Goal: Task Accomplishment & Management: Manage account settings

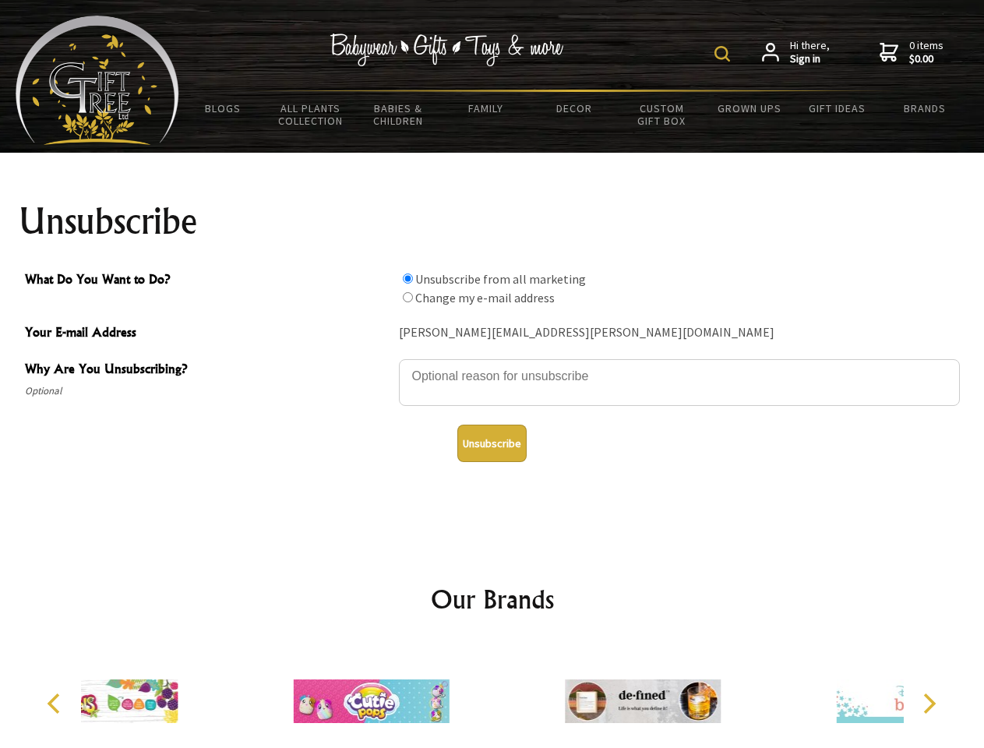
click at [724, 54] on img at bounding box center [722, 54] width 16 height 16
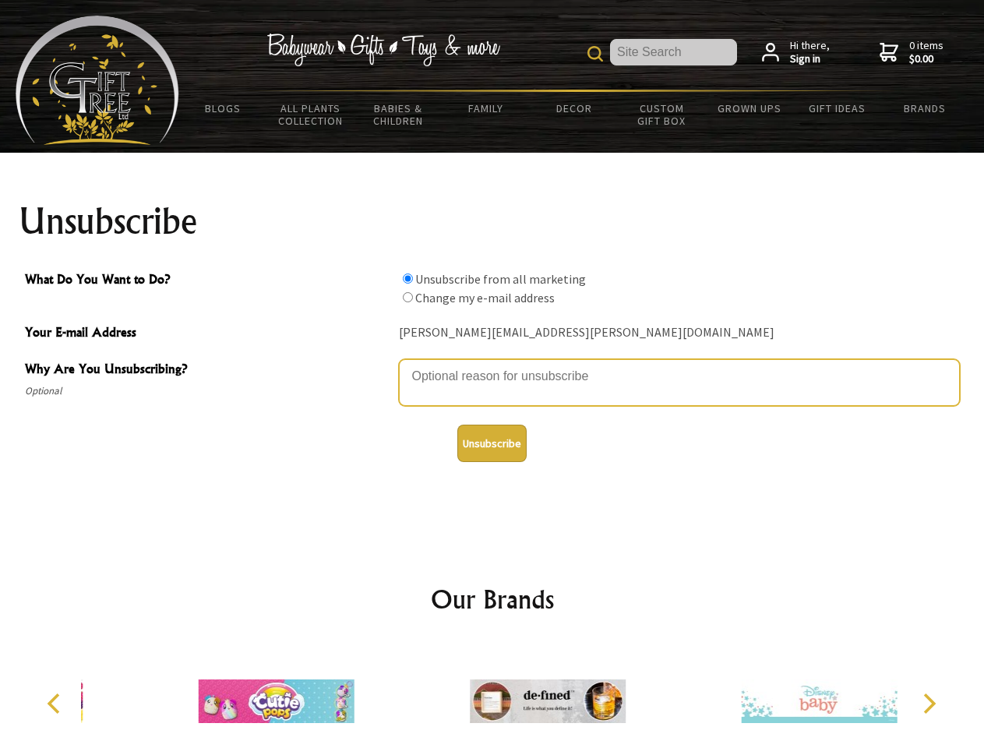
click at [492, 364] on textarea "Why Are You Unsubscribing?" at bounding box center [679, 382] width 561 height 47
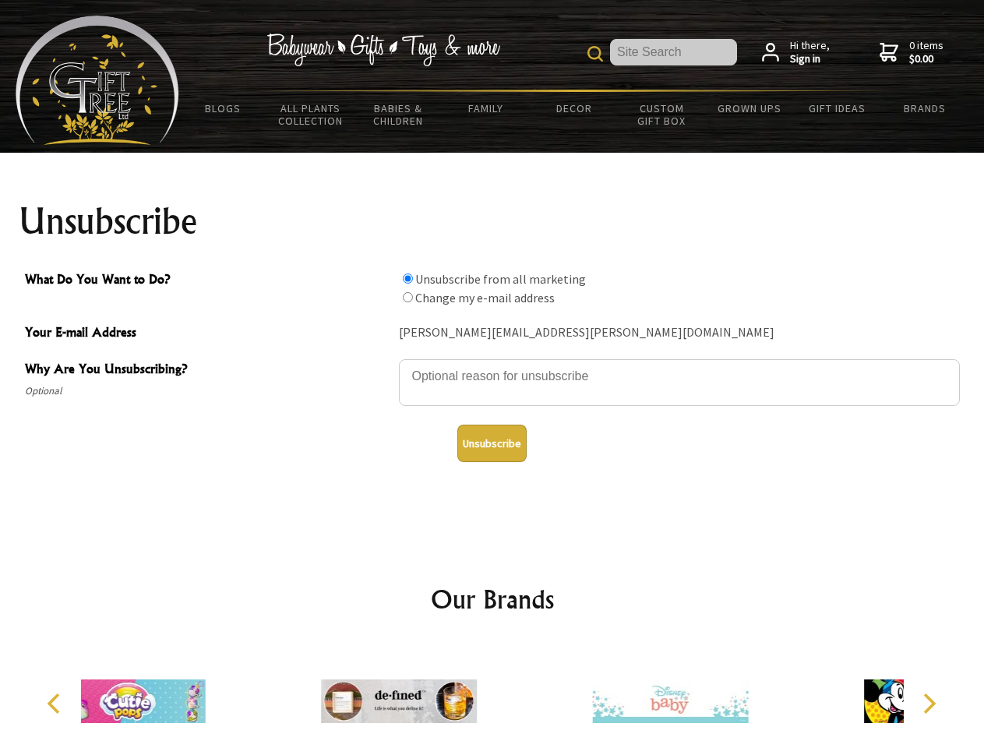
click at [407, 278] on input "What Do You Want to Do?" at bounding box center [408, 278] width 10 height 10
click at [407, 297] on input "What Do You Want to Do?" at bounding box center [408, 297] width 10 height 10
click at [491, 443] on button "Unsubscribe" at bounding box center [491, 442] width 69 height 37
click at [534, 695] on div at bounding box center [669, 703] width 271 height 121
click at [56, 703] on icon "Previous" at bounding box center [55, 703] width 20 height 20
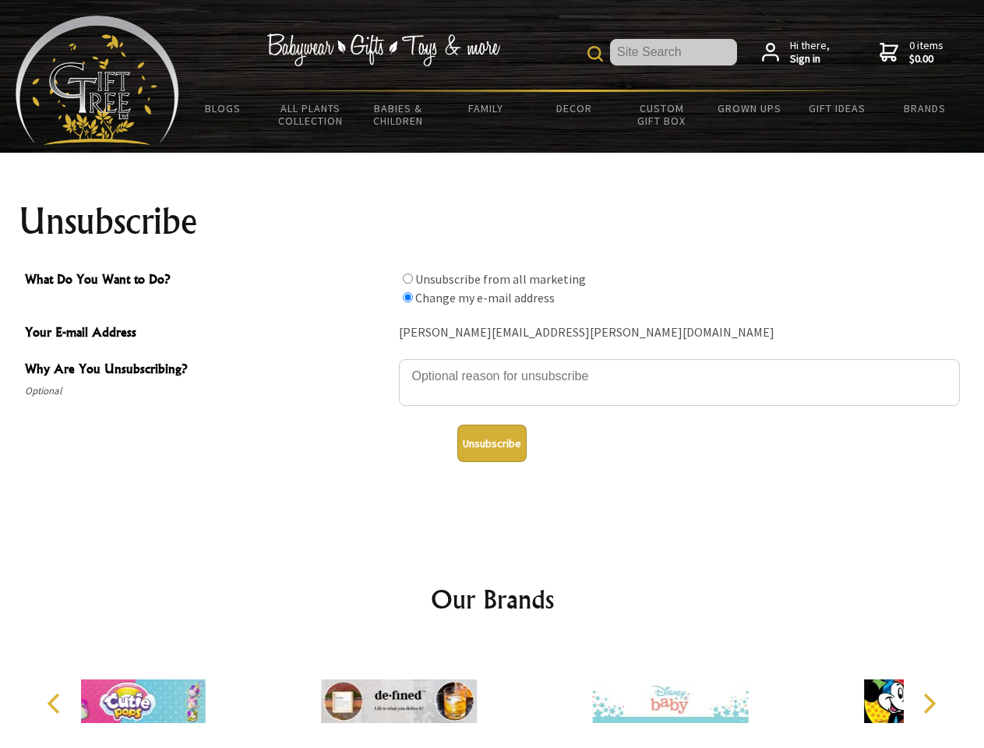
radio input "true"
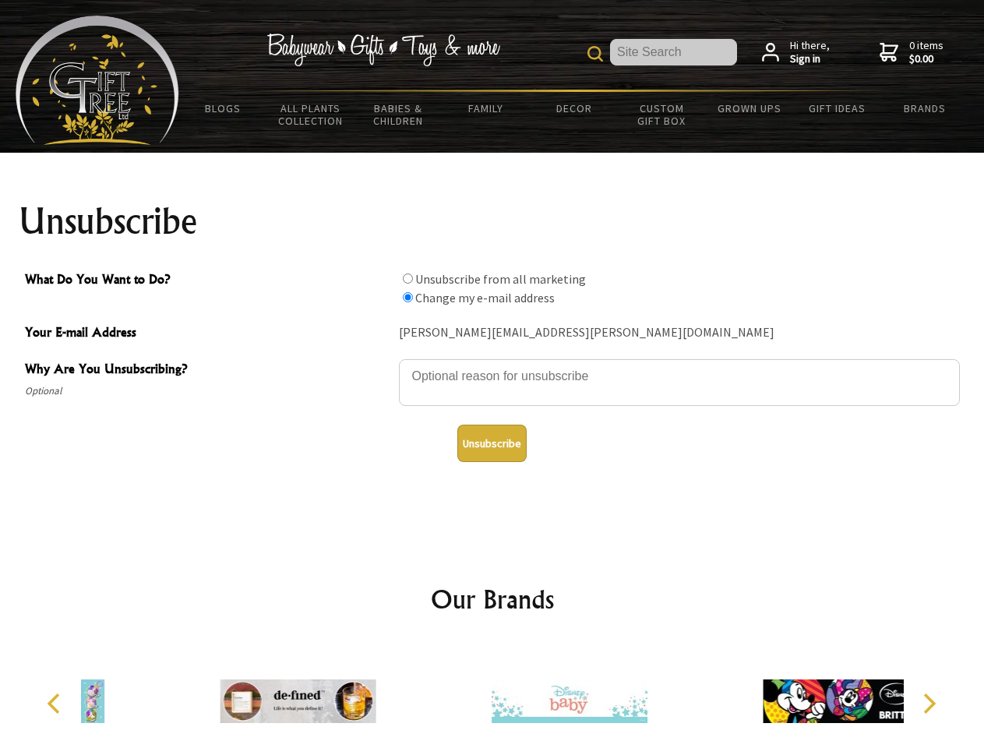
click at [928, 703] on icon "Next" at bounding box center [927, 703] width 20 height 20
